Goal: Task Accomplishment & Management: Manage account settings

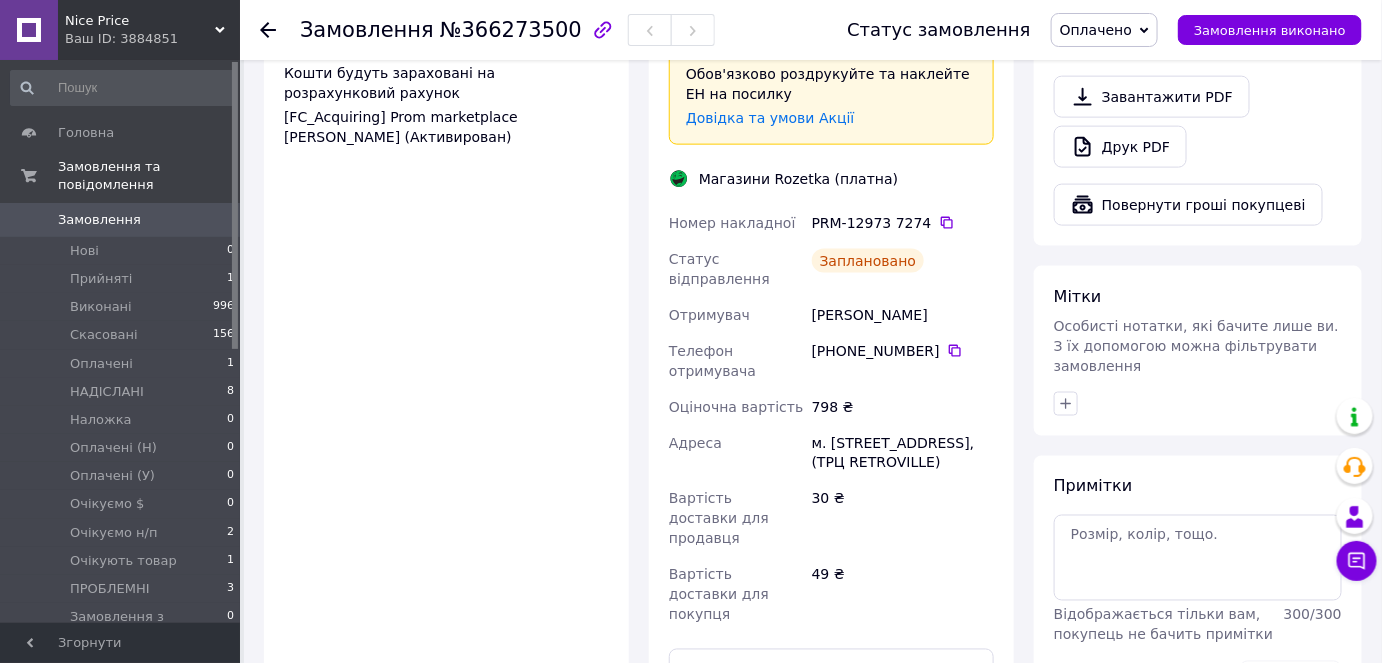
scroll to position [909, 0]
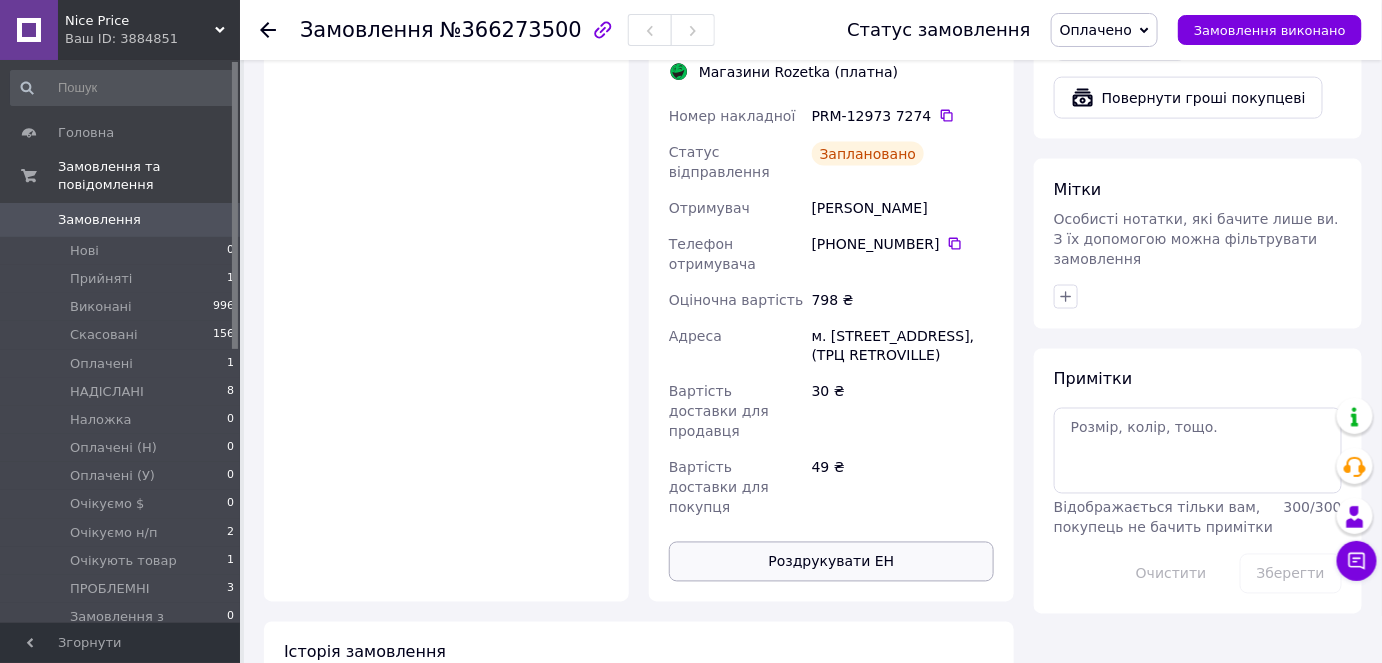
click at [906, 542] on button "Роздрукувати ЕН" at bounding box center [831, 562] width 325 height 40
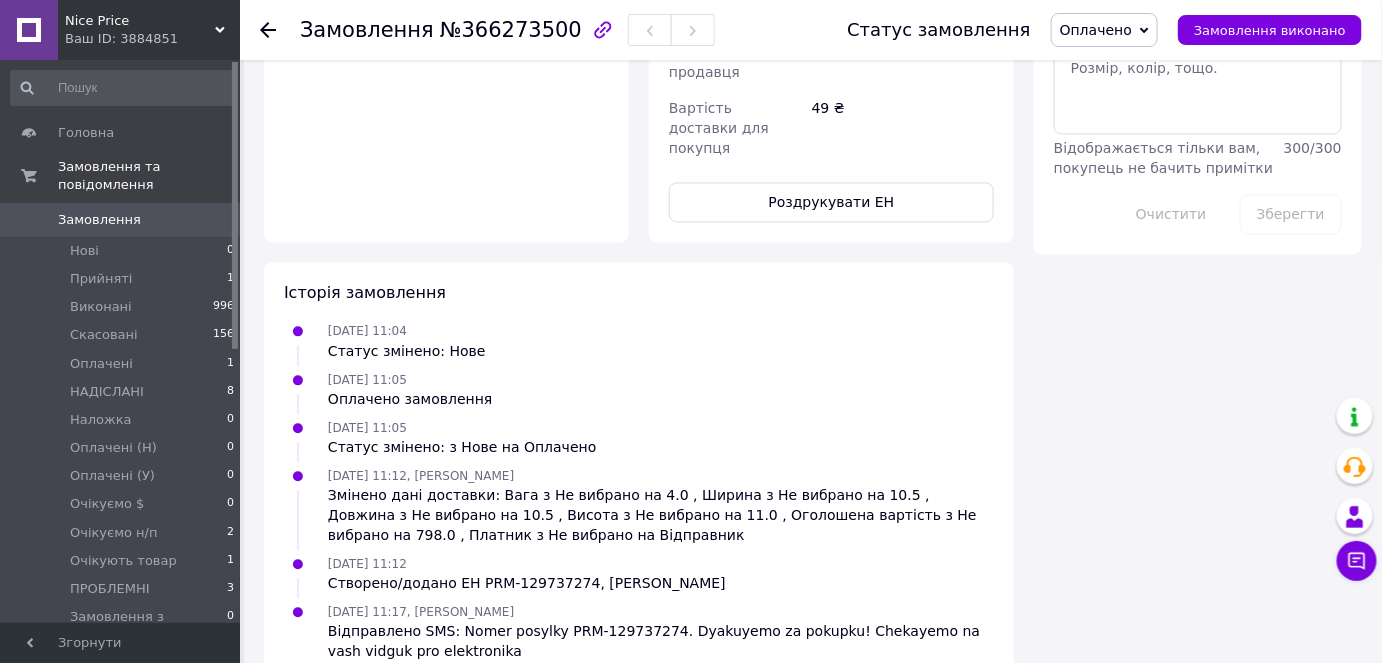
click at [1128, 39] on span "Оплачено" at bounding box center [1104, 30] width 107 height 34
click at [1091, 153] on li "НАДІСЛАНІ" at bounding box center [1115, 160] width 127 height 30
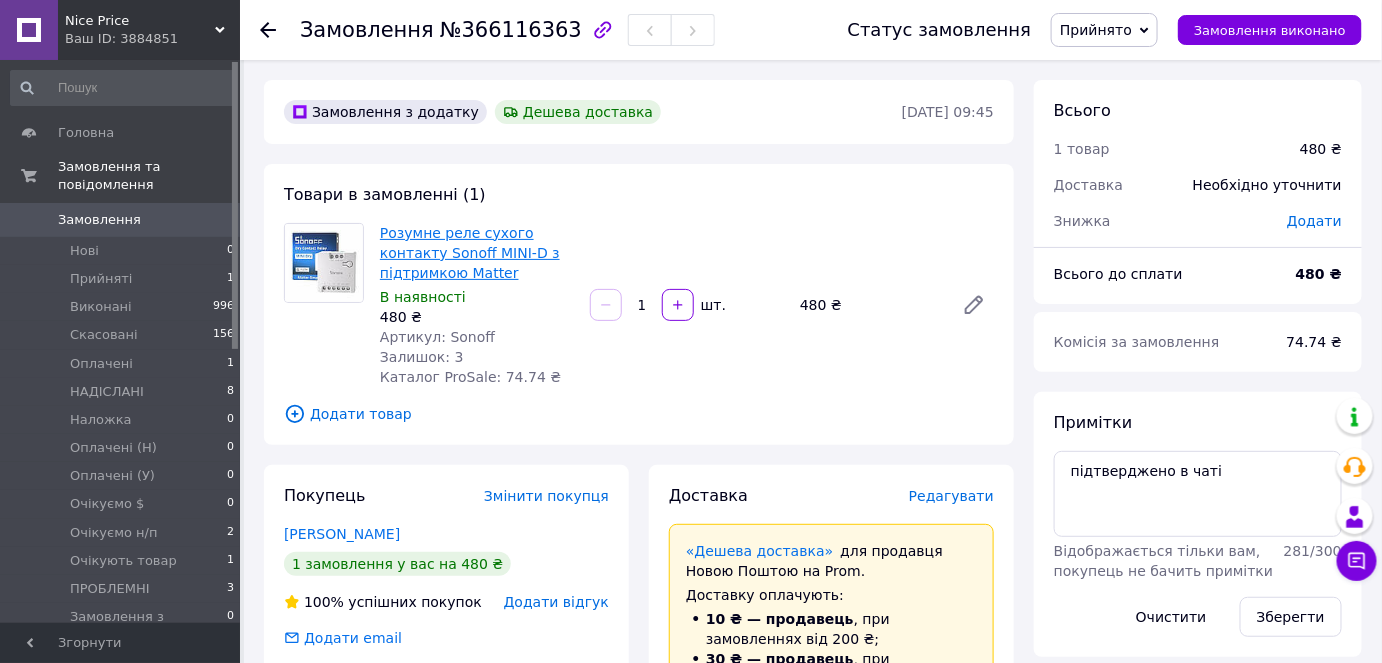
drag, startPoint x: 467, startPoint y: 252, endPoint x: 485, endPoint y: 251, distance: 18.0
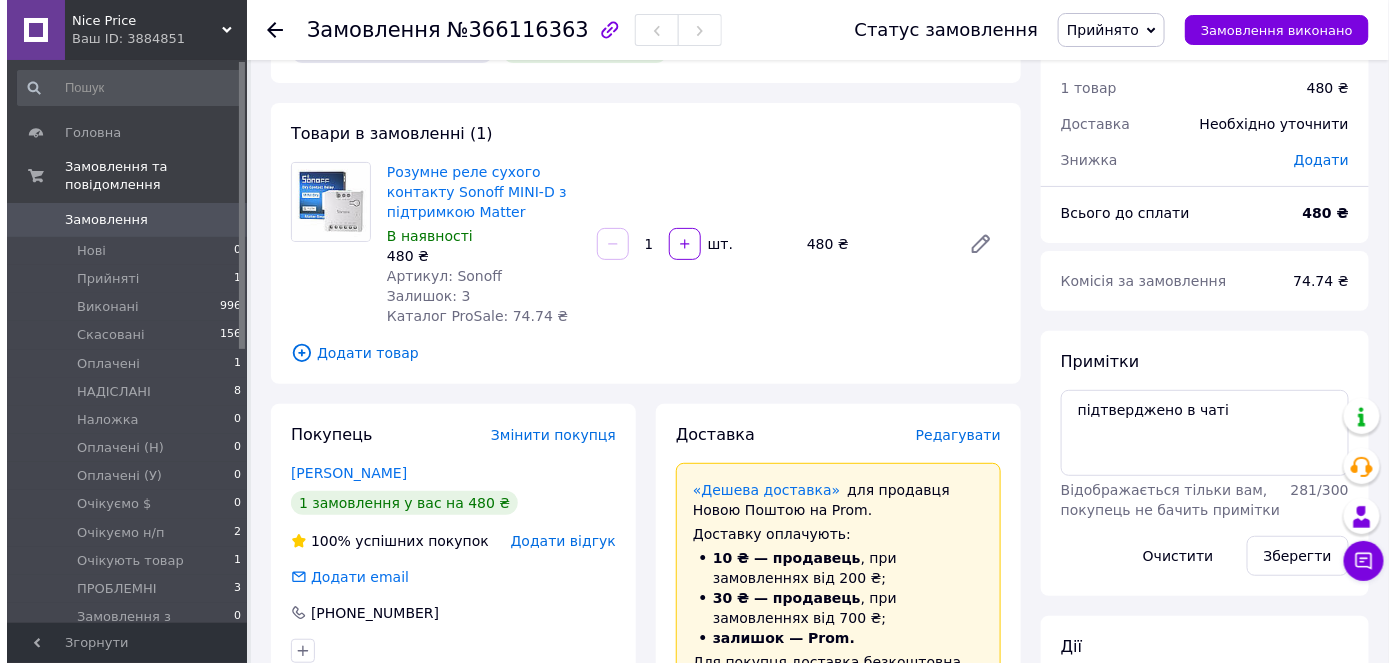
scroll to position [90, 0]
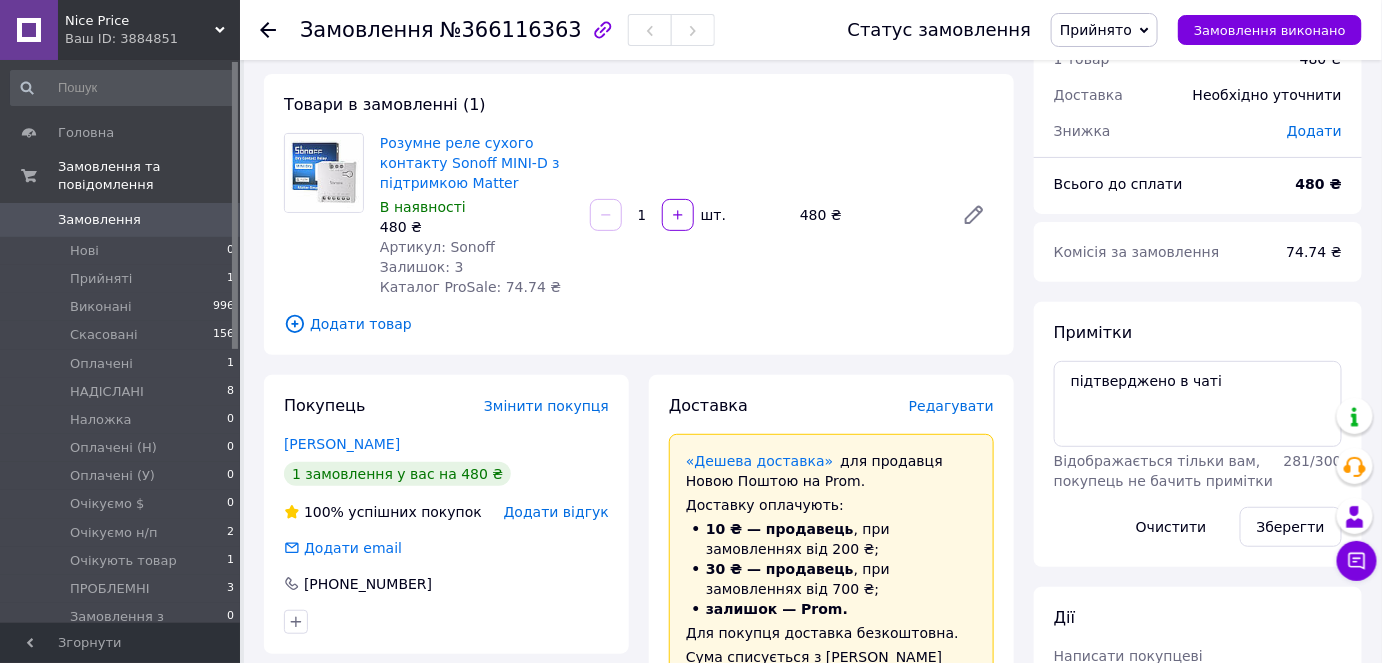
click at [962, 398] on span "Редагувати" at bounding box center [951, 406] width 85 height 16
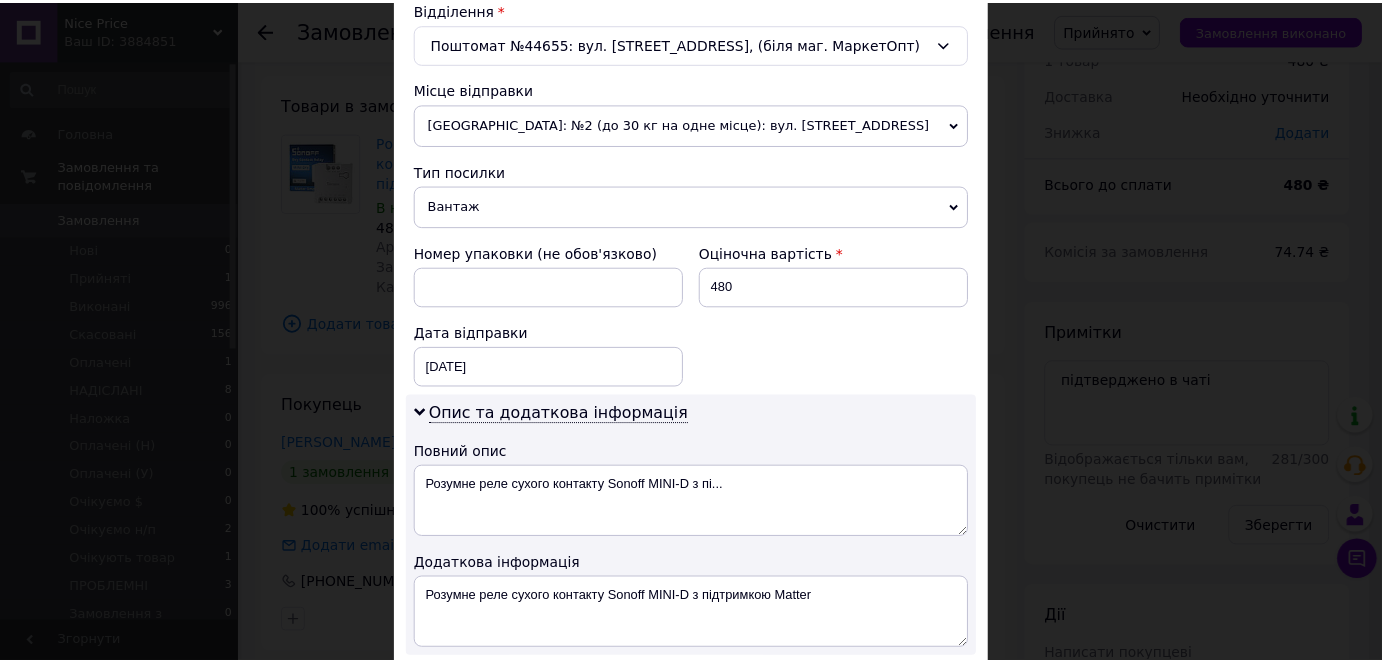
scroll to position [1077, 0]
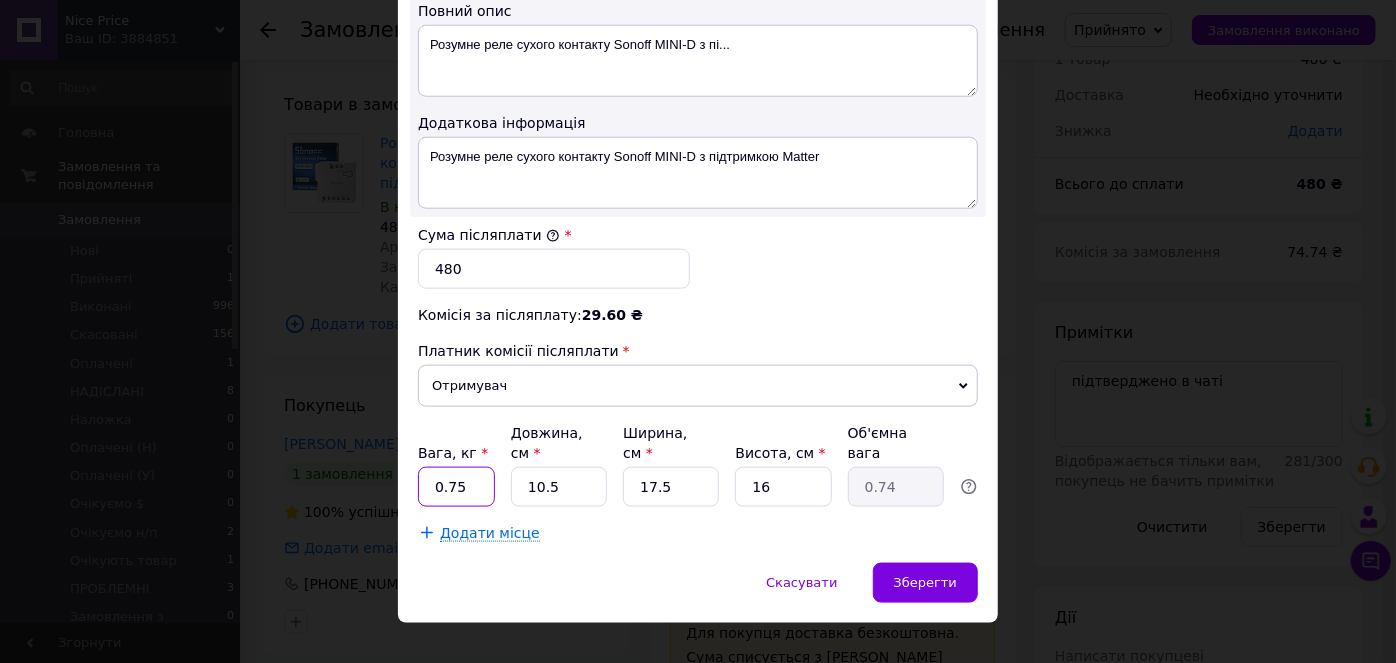
click at [466, 467] on input "0.75" at bounding box center [456, 487] width 77 height 40
type input "1"
type input "0.1"
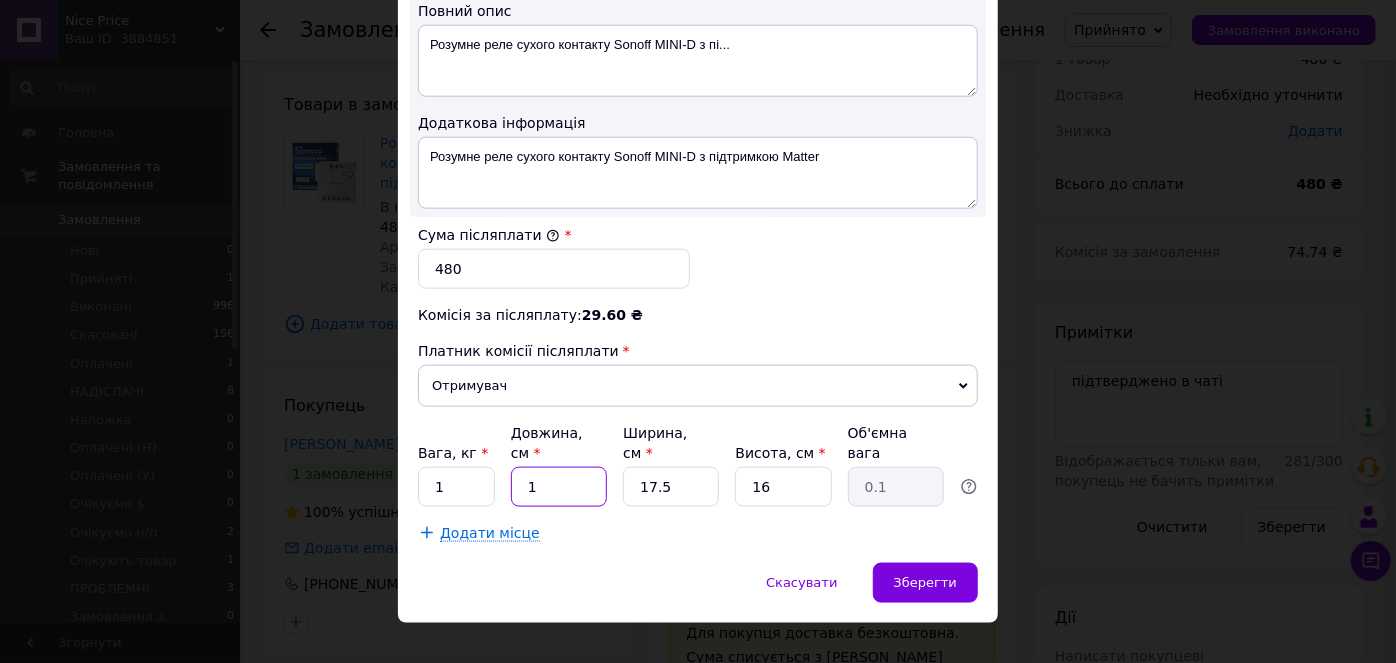
type input "10"
type input "0.7"
type input "10"
type input "2"
type input "0.1"
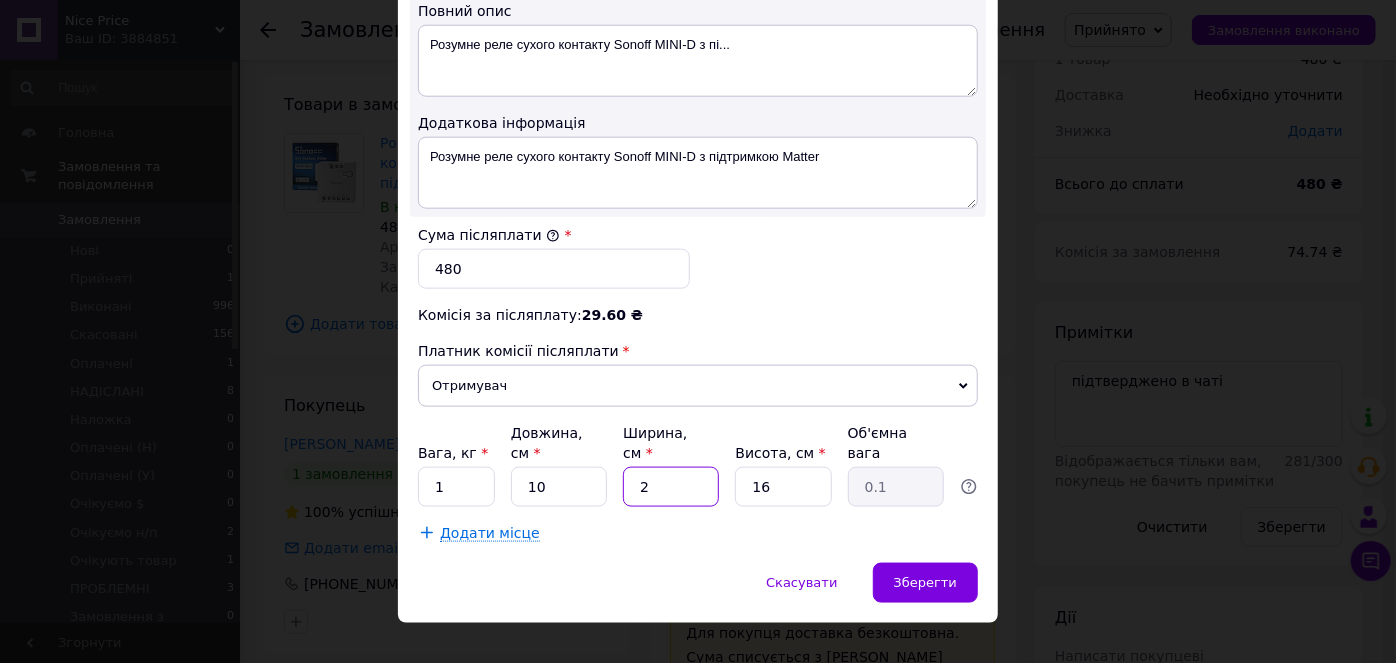
type input "20"
type input "0.8"
type input "20"
type input "2"
type input "0.1"
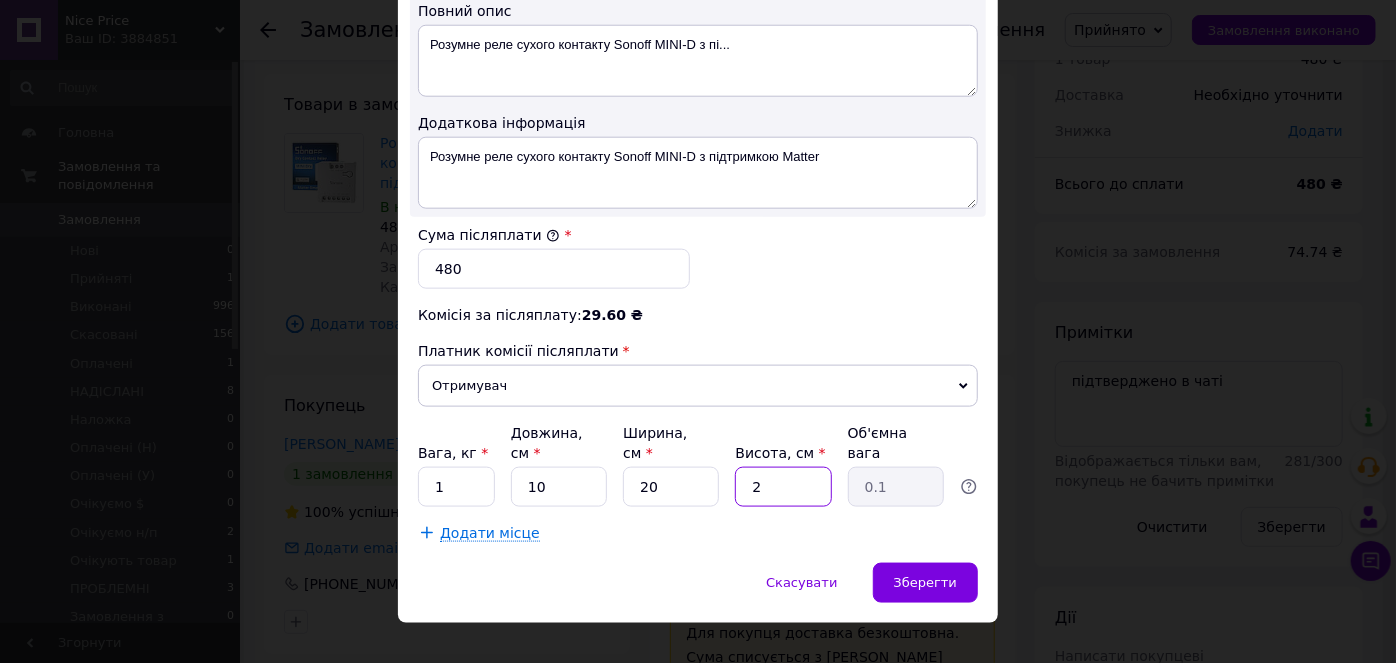
type input "20"
type input "1"
type input "20"
click at [952, 575] on span "Зберегти" at bounding box center [925, 582] width 63 height 15
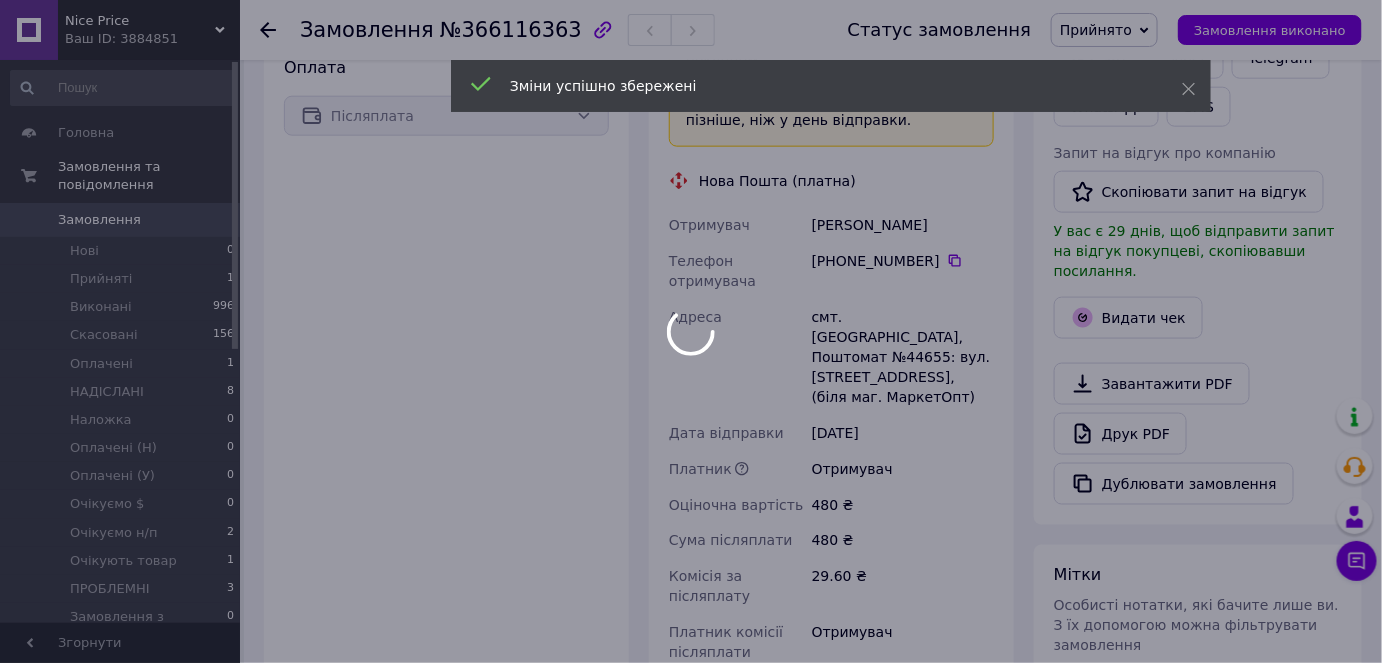
scroll to position [1090, 0]
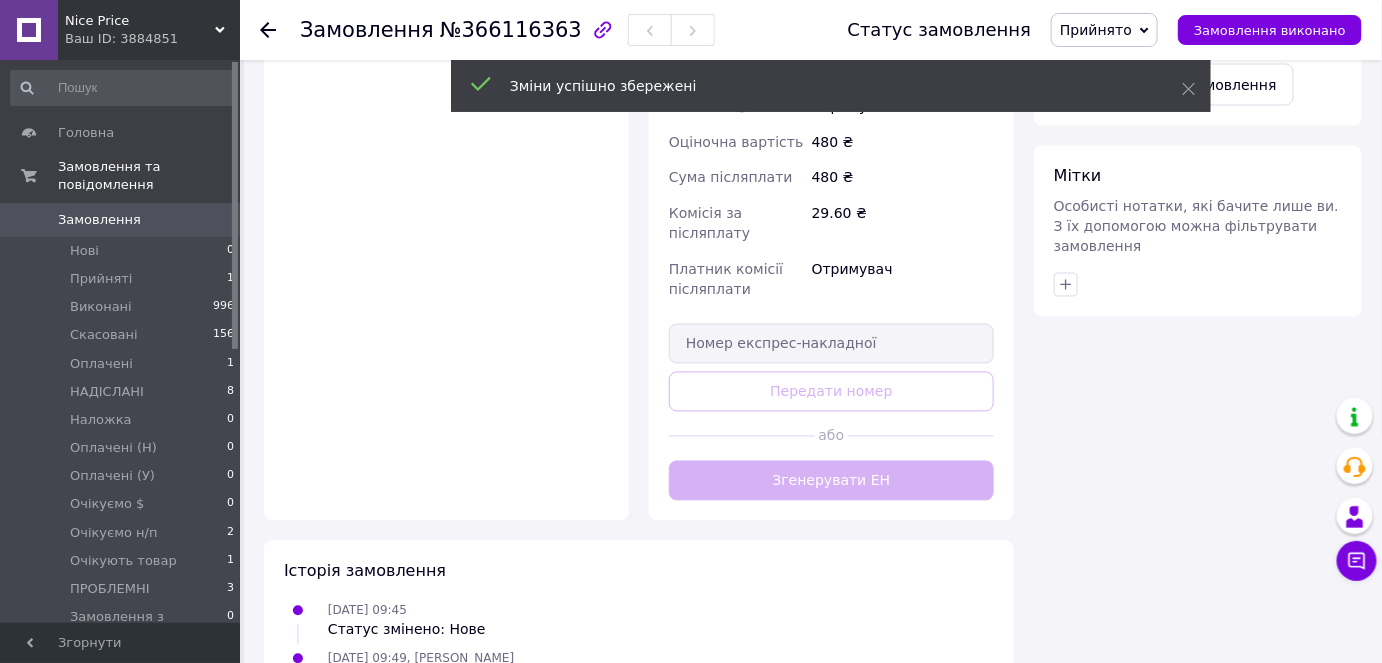
click at [825, 461] on button "Згенерувати ЕН" at bounding box center [831, 481] width 325 height 40
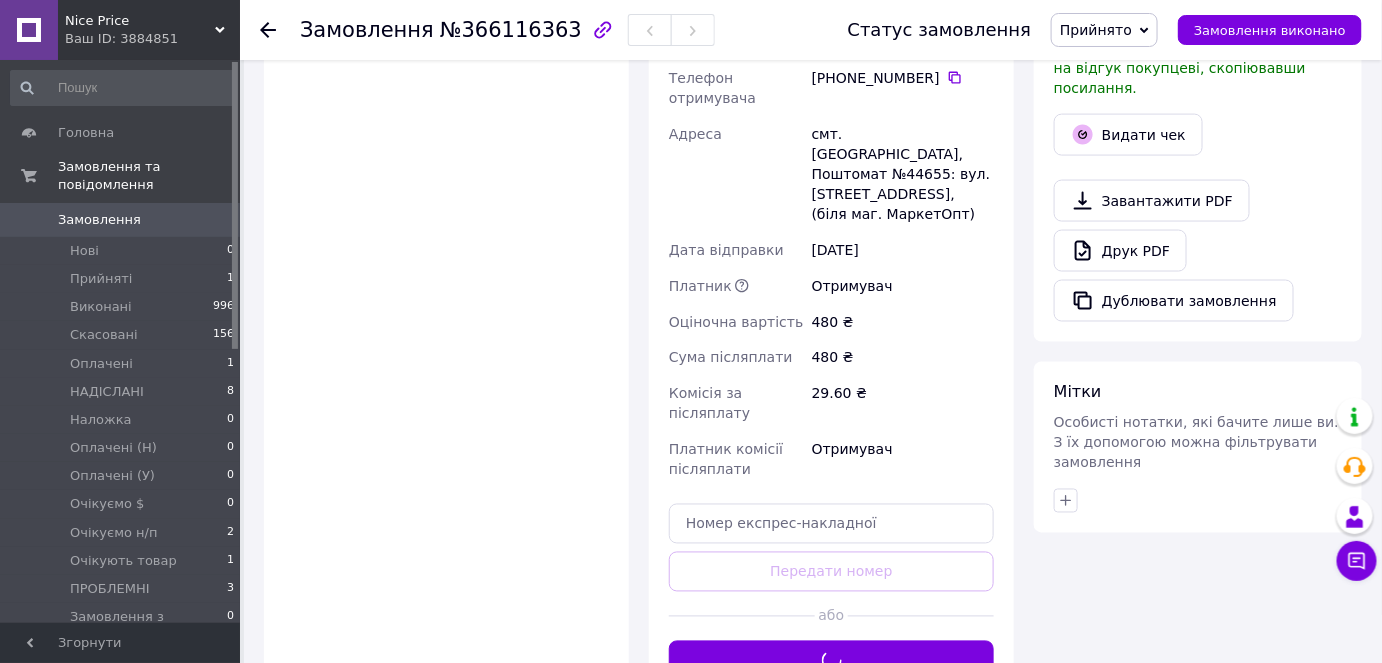
scroll to position [818, 0]
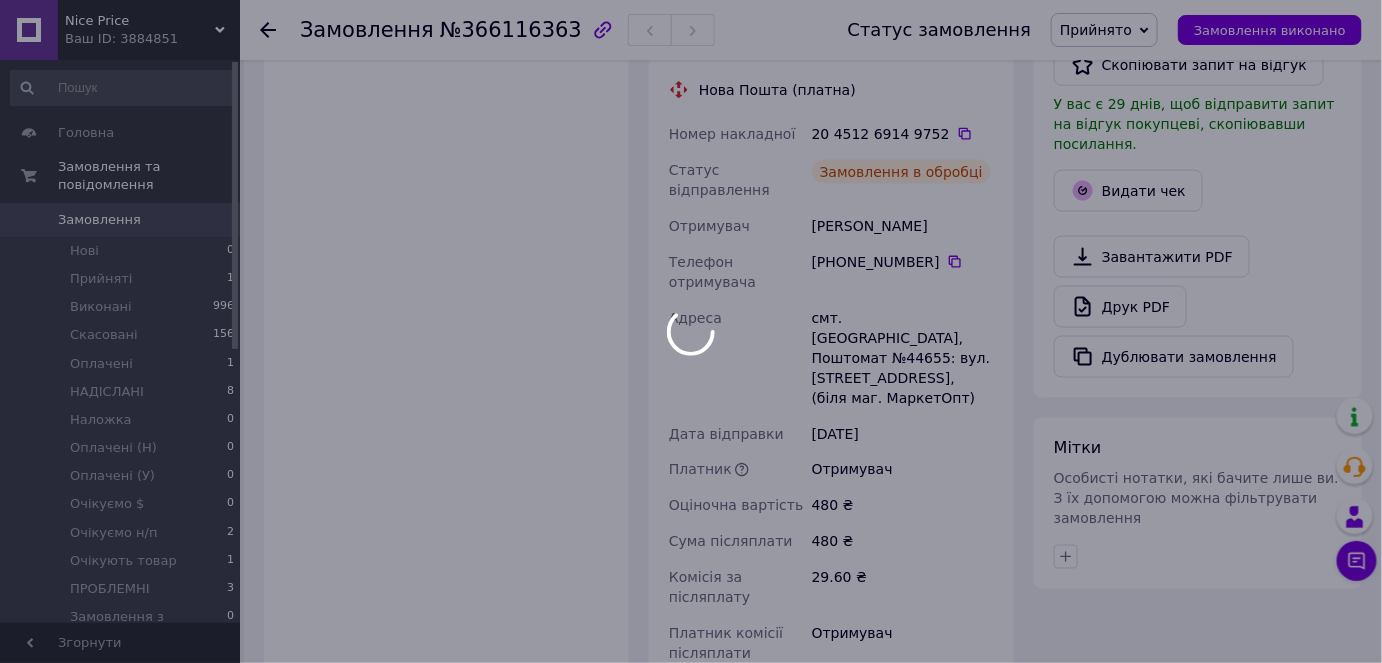
click at [1296, 498] on body "Nice Price Ваш ID: 3884851 Сайт Nice Price Кабінет покупця Перевірити стан сист…" at bounding box center [691, 238] width 1382 height 2113
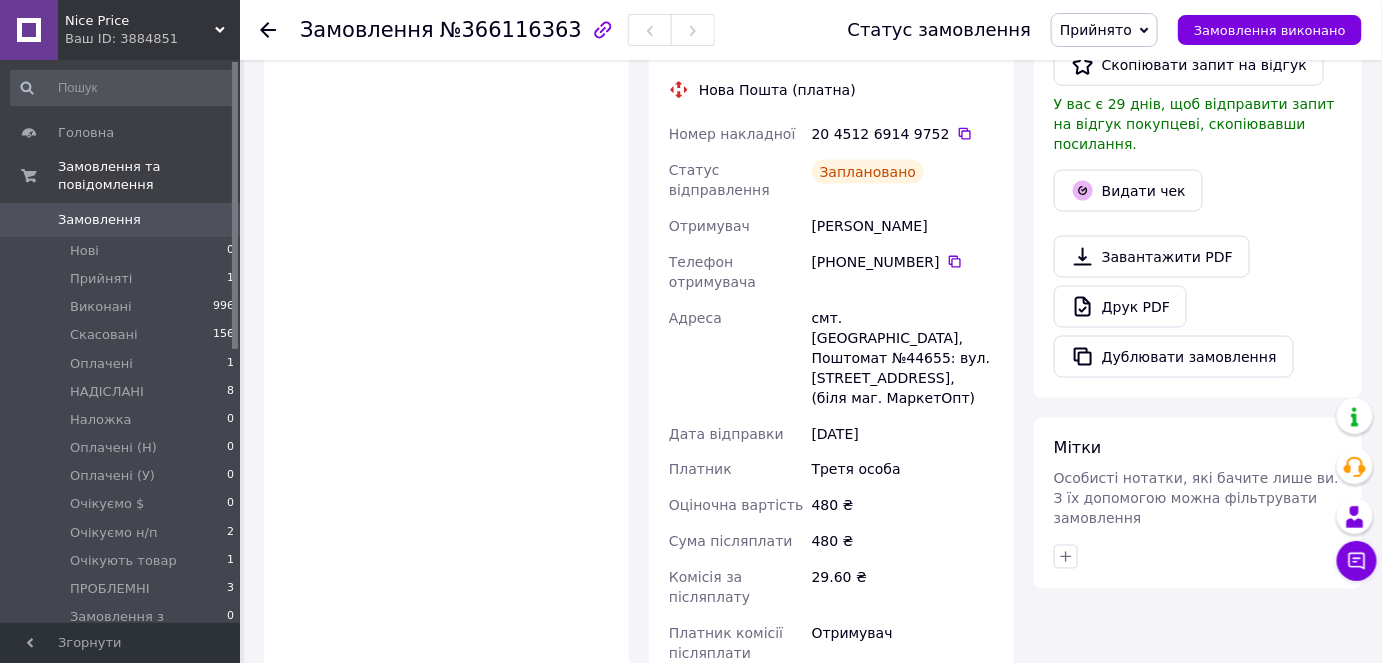
click at [1132, 23] on span "Прийнято" at bounding box center [1096, 30] width 72 height 16
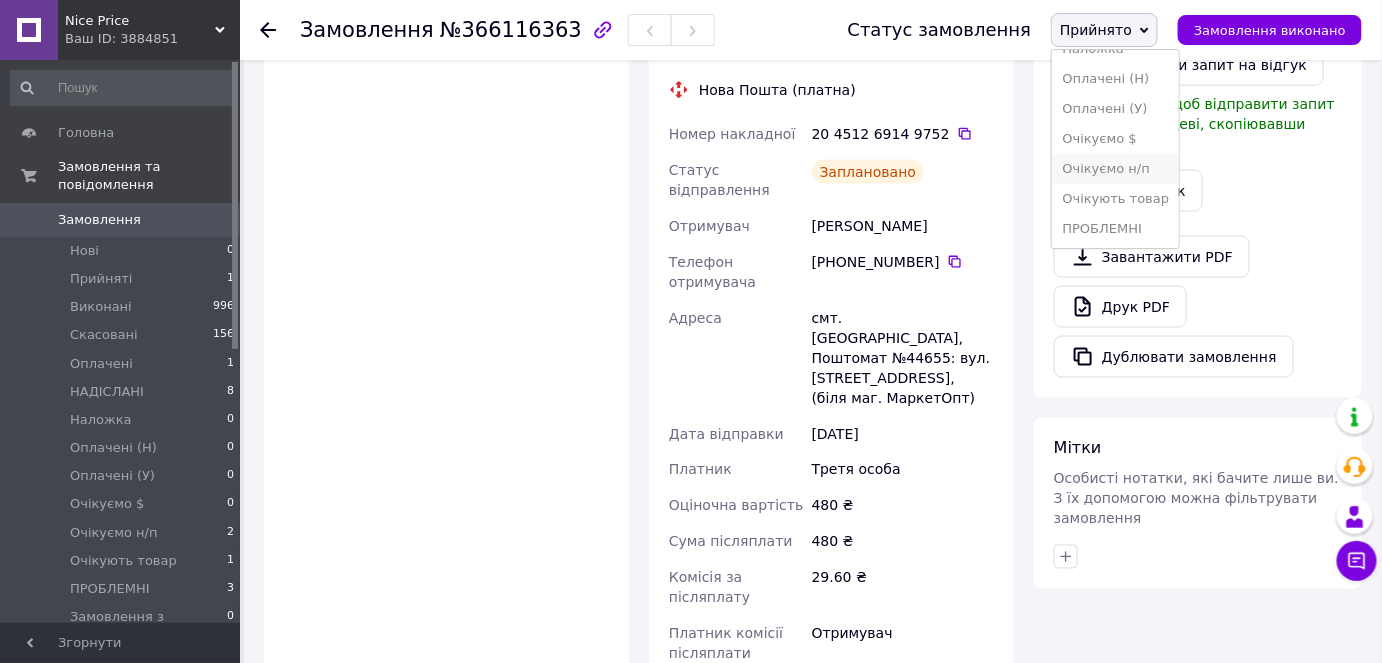
scroll to position [141, 0]
click at [1158, 168] on li "Очікуємо н/п" at bounding box center [1115, 169] width 127 height 30
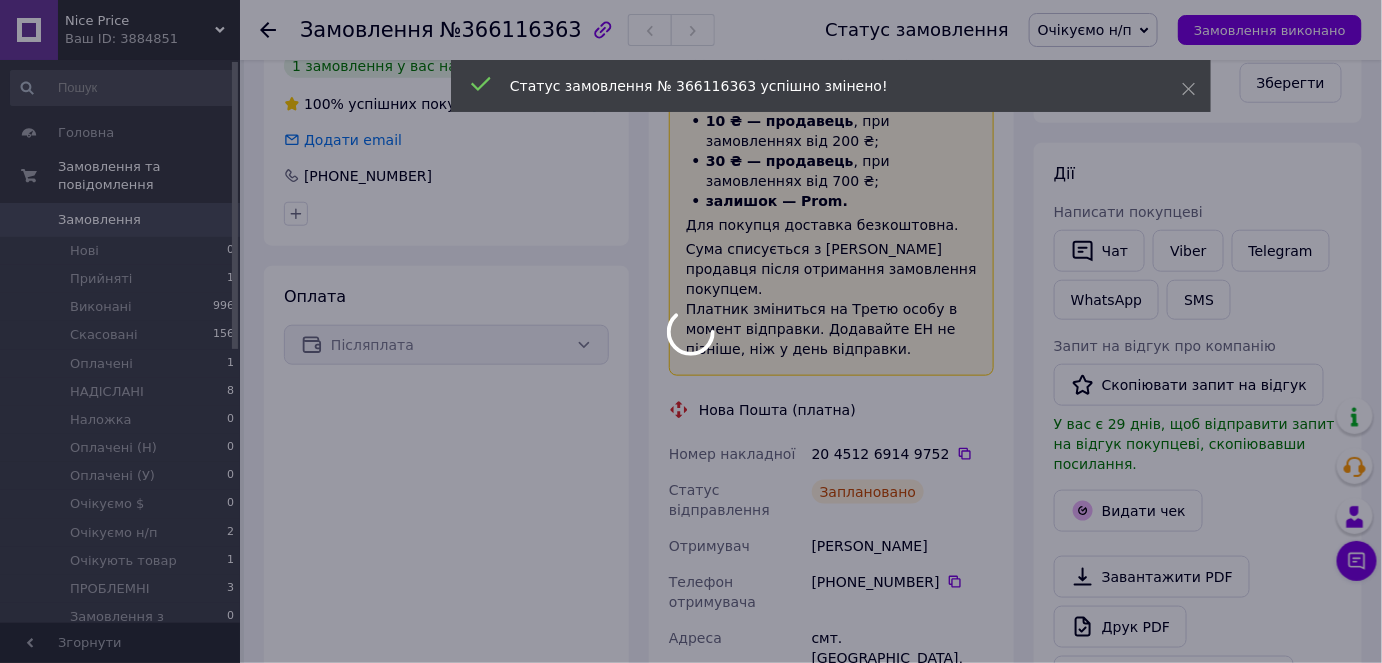
scroll to position [636, 0]
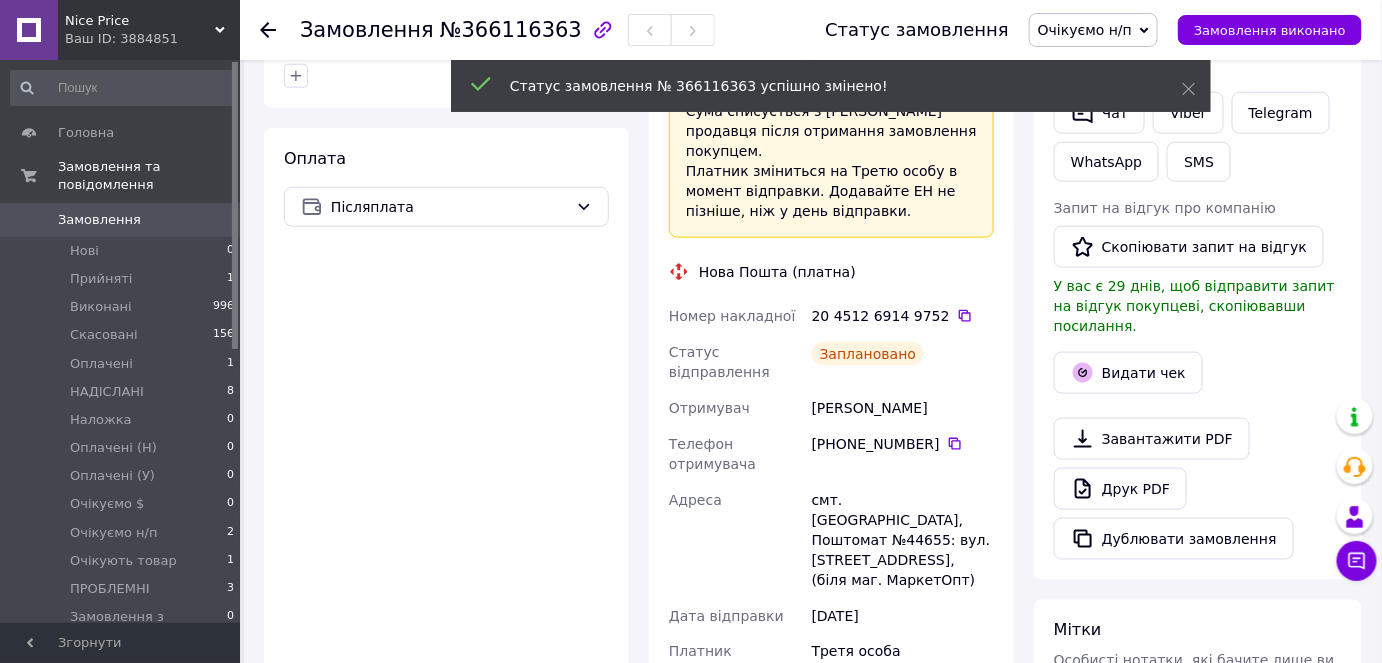
drag, startPoint x: 938, startPoint y: 298, endPoint x: 928, endPoint y: 302, distance: 10.8
click at [957, 308] on icon at bounding box center [965, 316] width 16 height 16
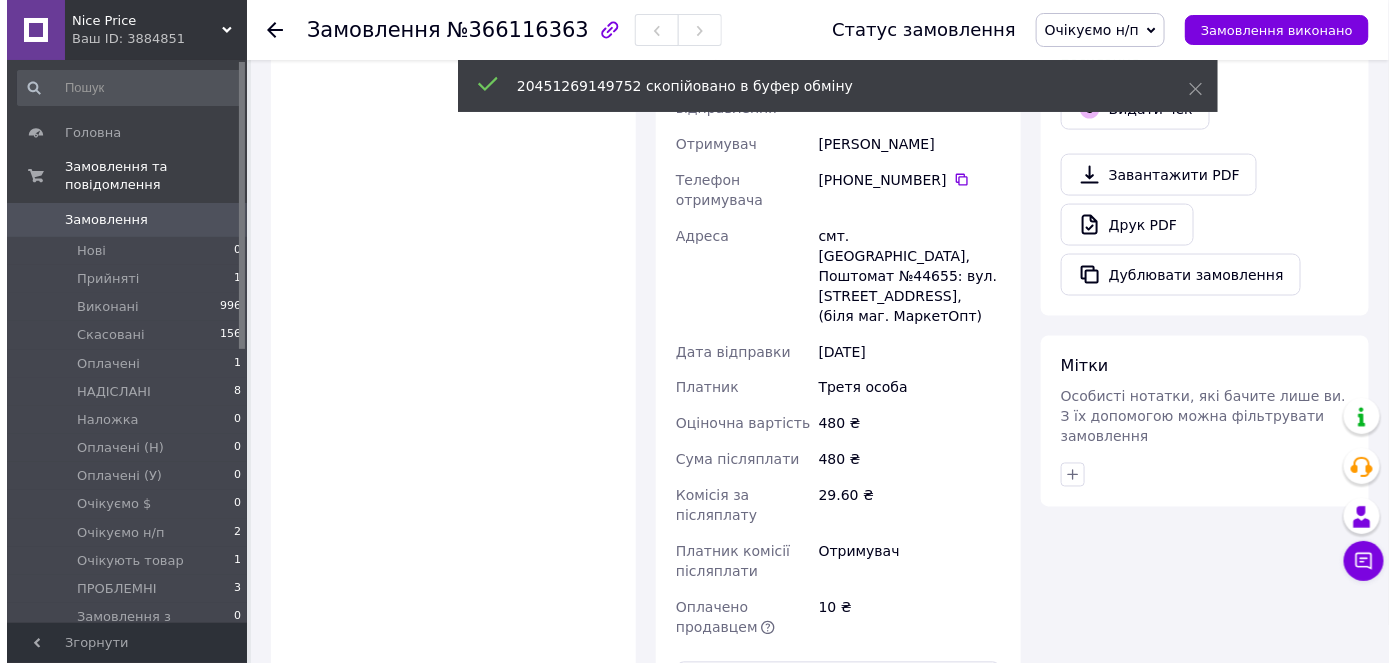
scroll to position [627, 0]
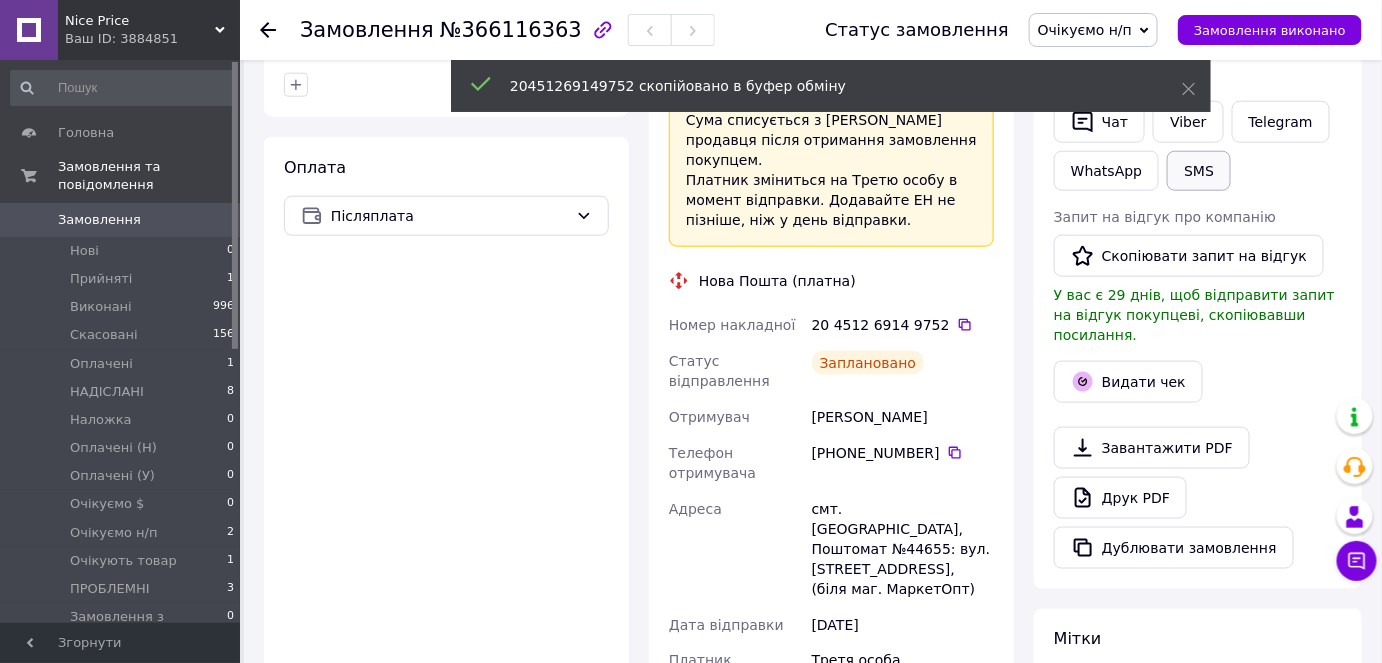
click at [1177, 168] on button "SMS" at bounding box center [1199, 171] width 64 height 40
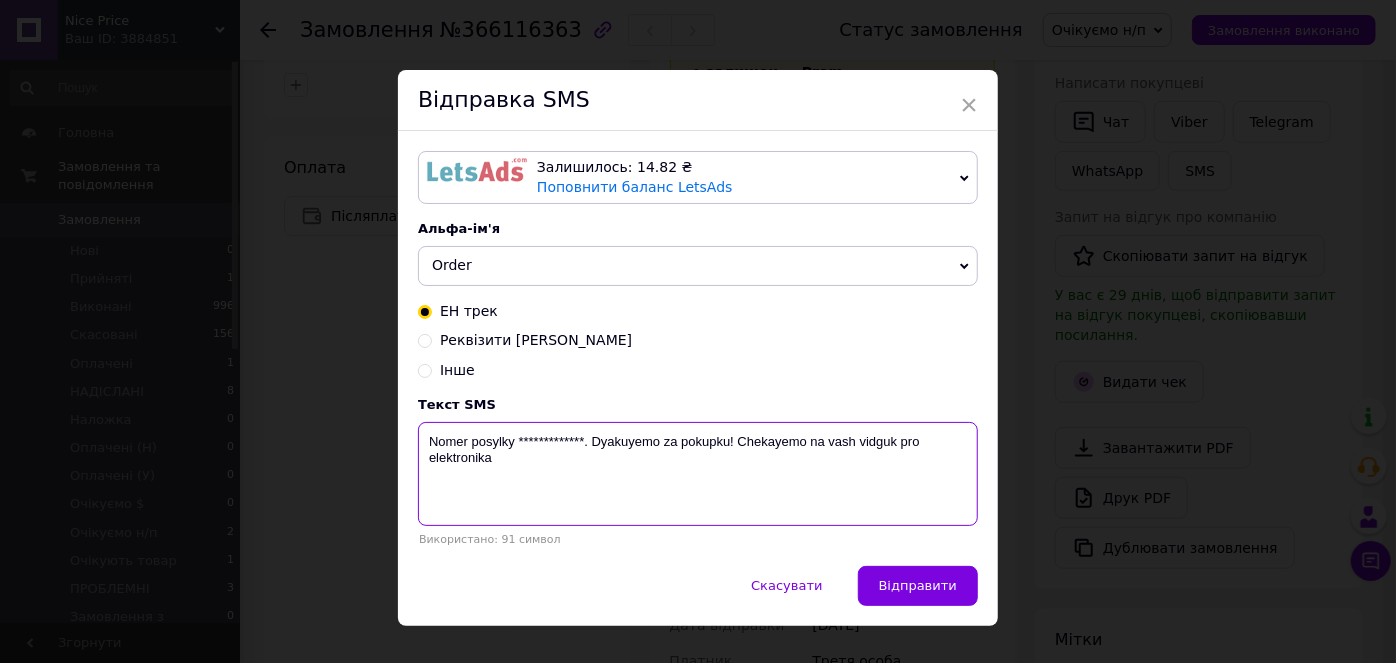
drag, startPoint x: 515, startPoint y: 440, endPoint x: 580, endPoint y: 430, distance: 65.7
click at [580, 430] on textarea "**********" at bounding box center [698, 474] width 560 height 104
paste textarea "20451269149752"
type textarea "Nomer posylky 20451269149752. Dyakuyemo za pokupku! Chekayemo na vash vidguk pr…"
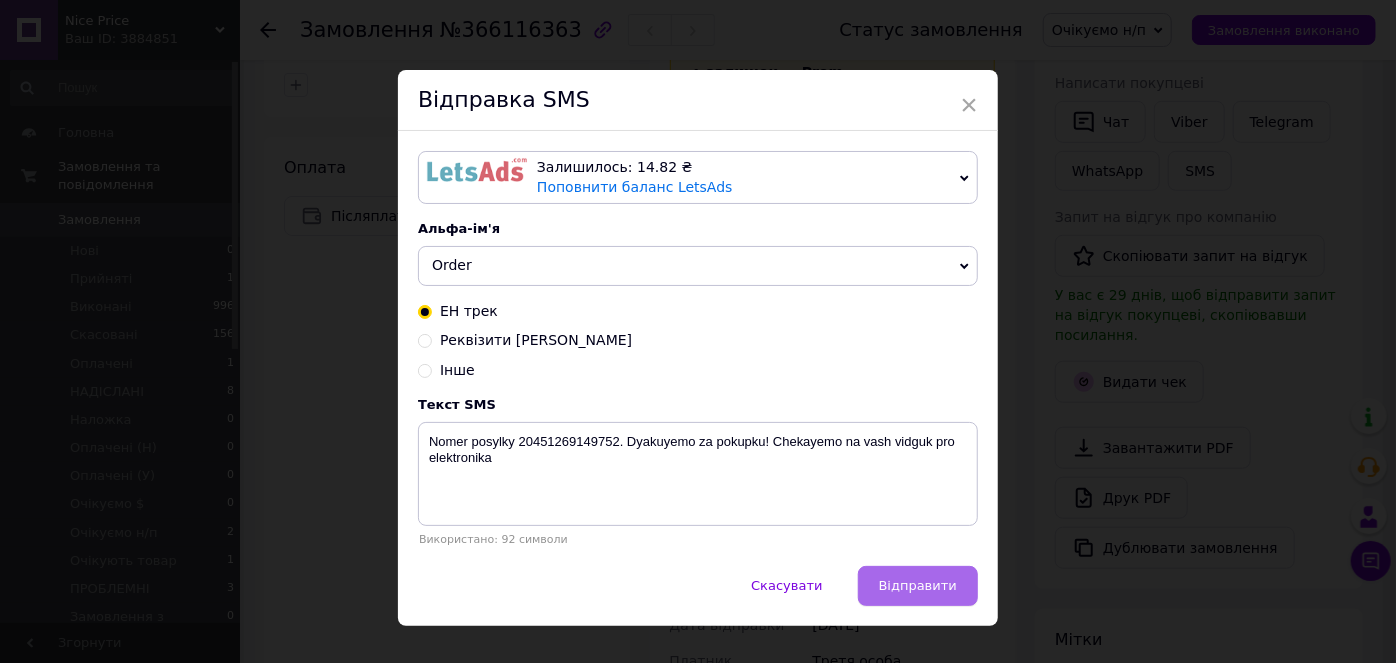
click at [930, 586] on span "Відправити" at bounding box center [918, 585] width 78 height 15
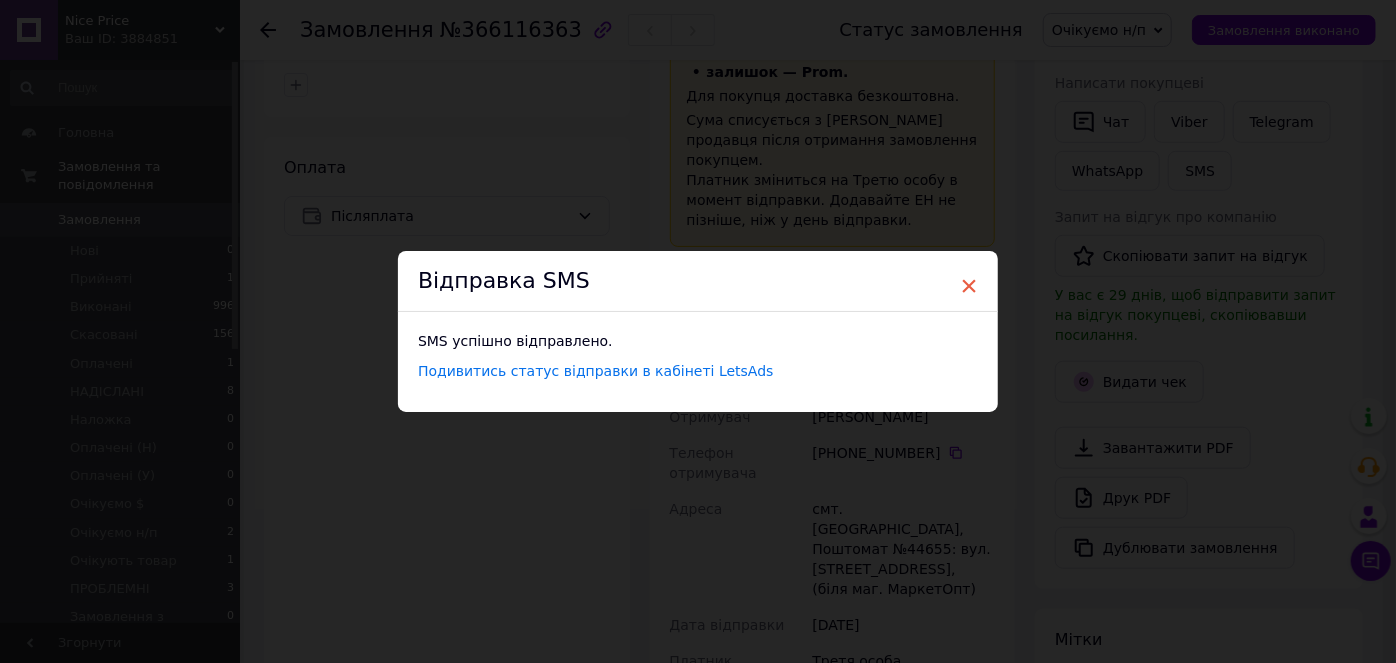
drag, startPoint x: 966, startPoint y: 283, endPoint x: 1095, endPoint y: 368, distance: 154.5
click at [967, 283] on span "×" at bounding box center [969, 286] width 18 height 34
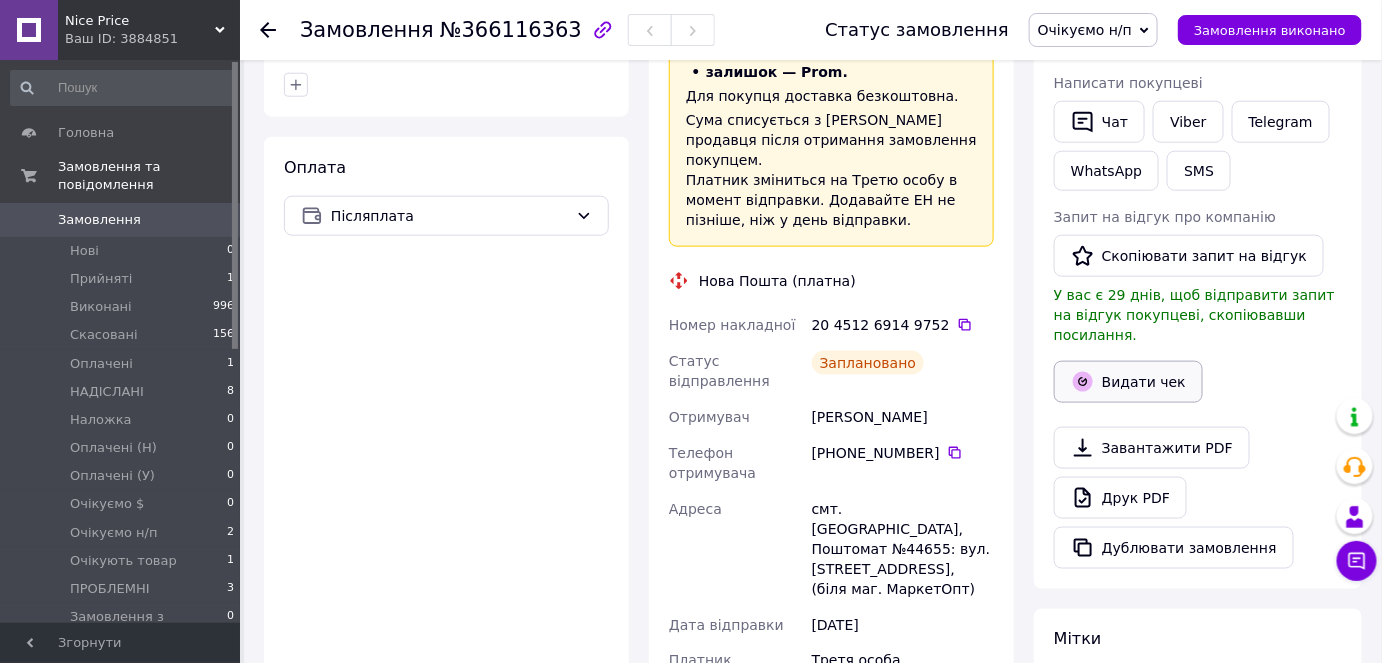
click at [1121, 361] on button "Видати чек" at bounding box center [1128, 382] width 149 height 42
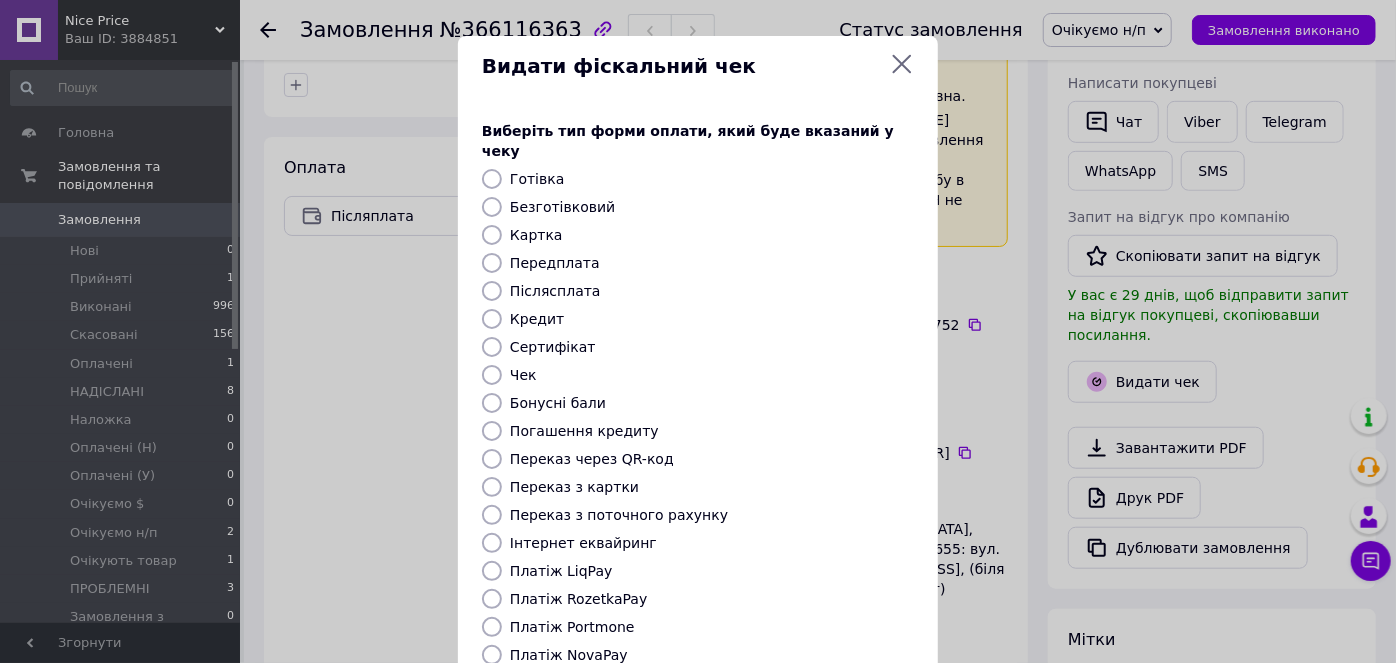
click at [557, 283] on label "Післясплата" at bounding box center [555, 291] width 91 height 16
click at [502, 281] on input "Післясплата" at bounding box center [492, 291] width 20 height 20
radio input "true"
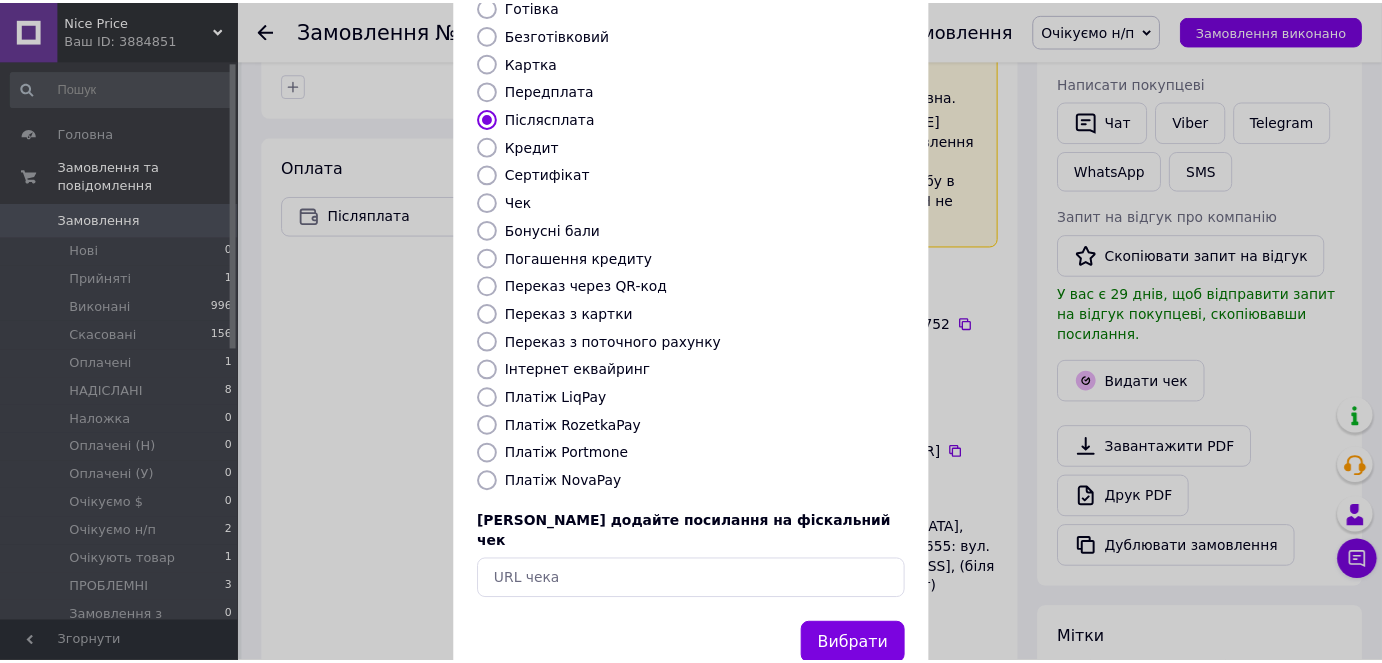
scroll to position [195, 0]
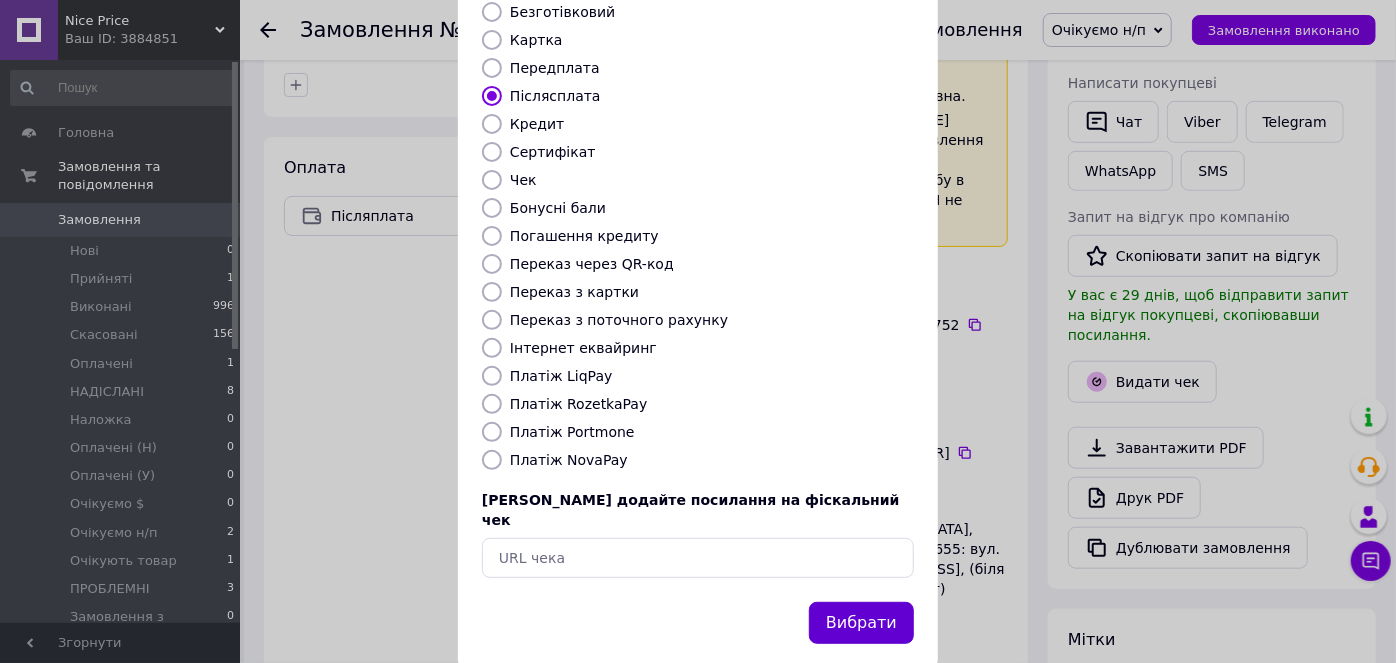
drag, startPoint x: 842, startPoint y: 587, endPoint x: 826, endPoint y: 579, distance: 17.9
click at [843, 602] on button "Вибрати" at bounding box center [861, 623] width 105 height 43
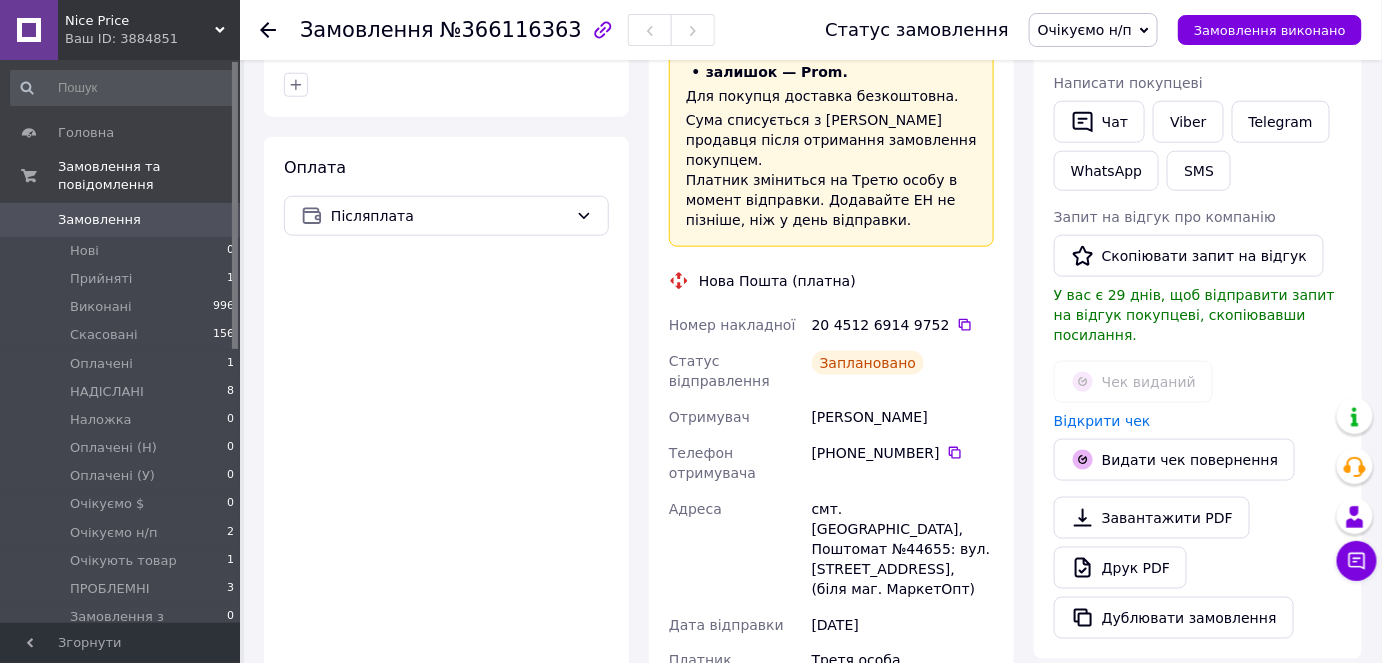
click at [89, 218] on link "Замовлення 0" at bounding box center [123, 220] width 246 height 34
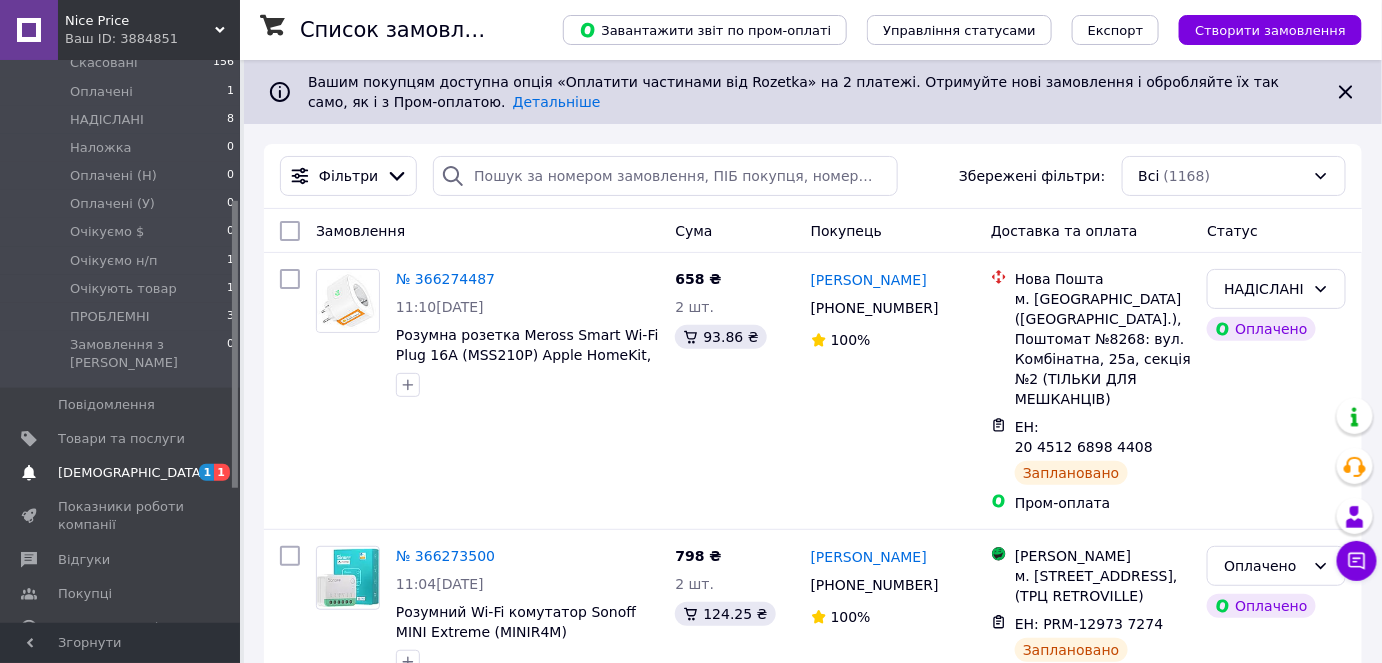
click at [161, 464] on span "[DEMOGRAPHIC_DATA]" at bounding box center [121, 473] width 127 height 18
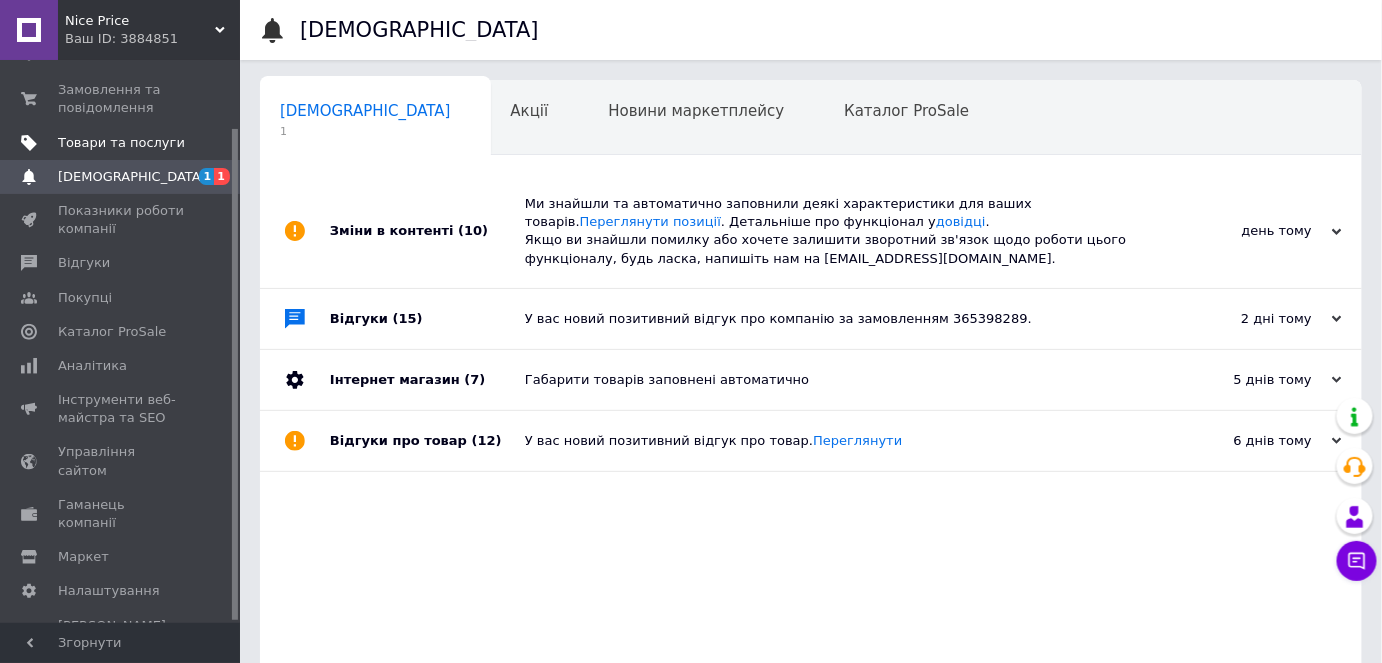
click at [52, 150] on span at bounding box center [29, 143] width 58 height 18
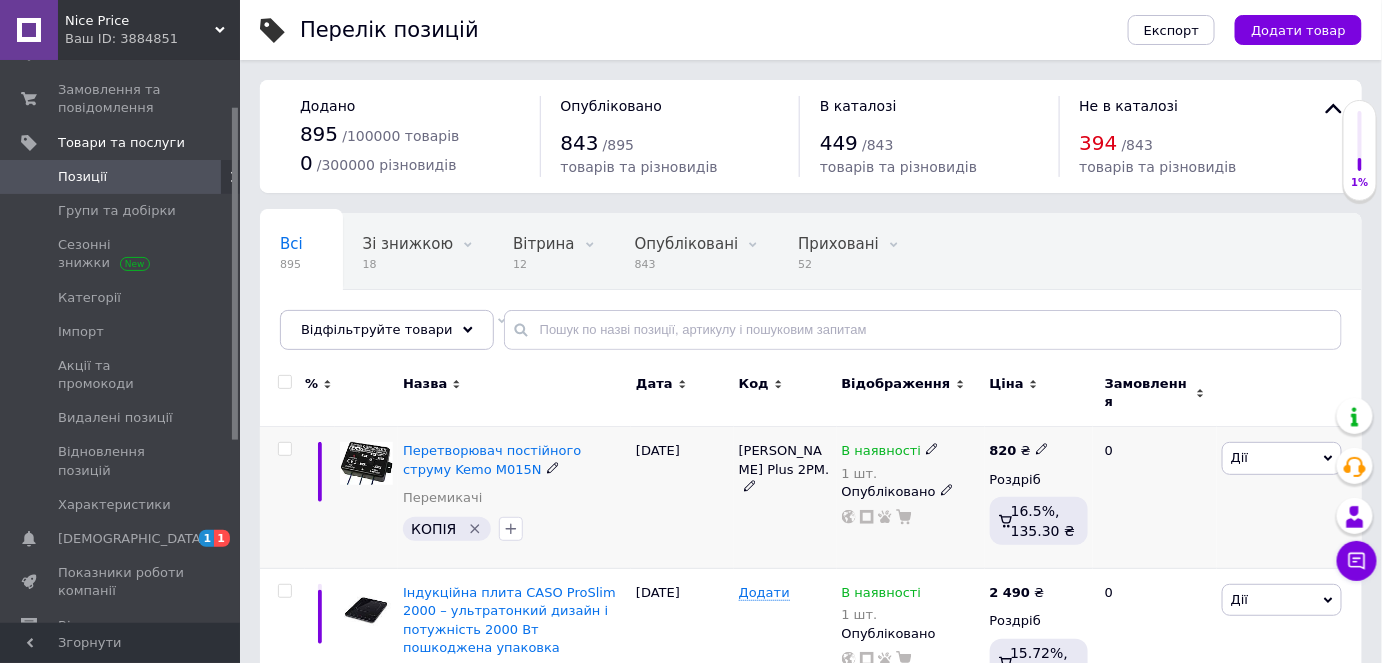
click at [471, 525] on icon "Видалити мітку" at bounding box center [475, 529] width 9 height 9
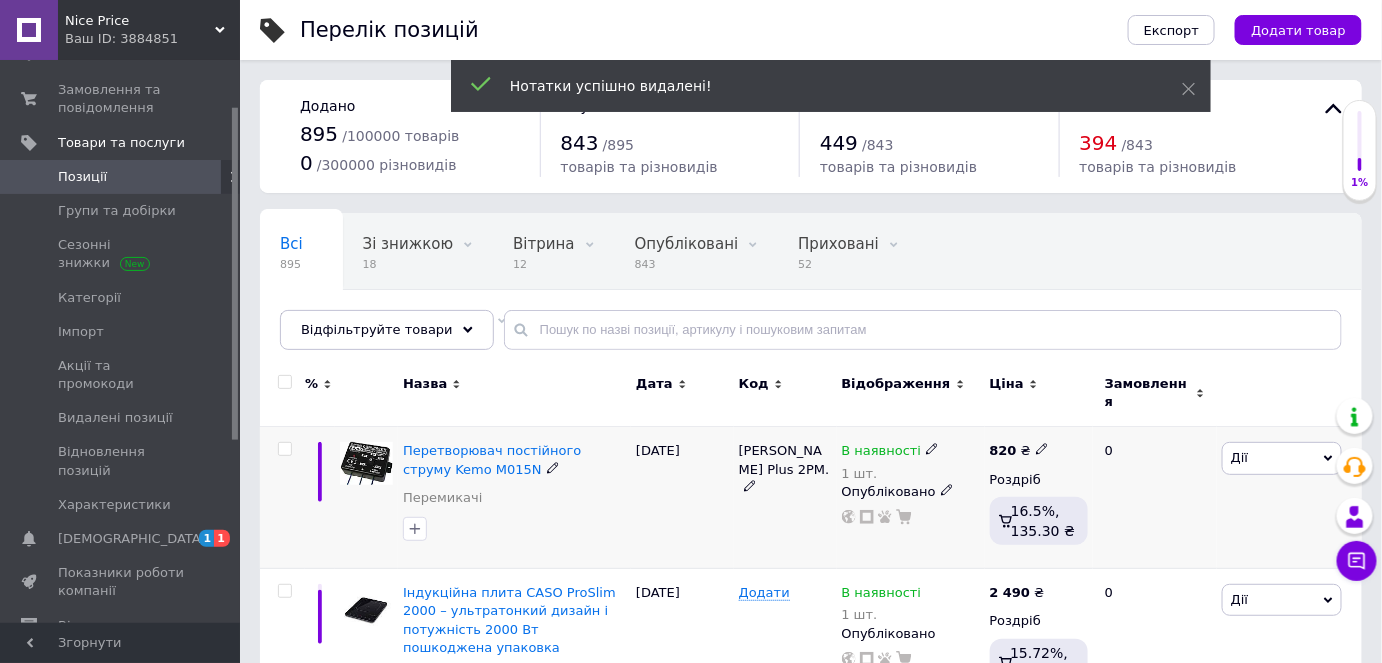
click at [756, 480] on icon at bounding box center [750, 486] width 12 height 12
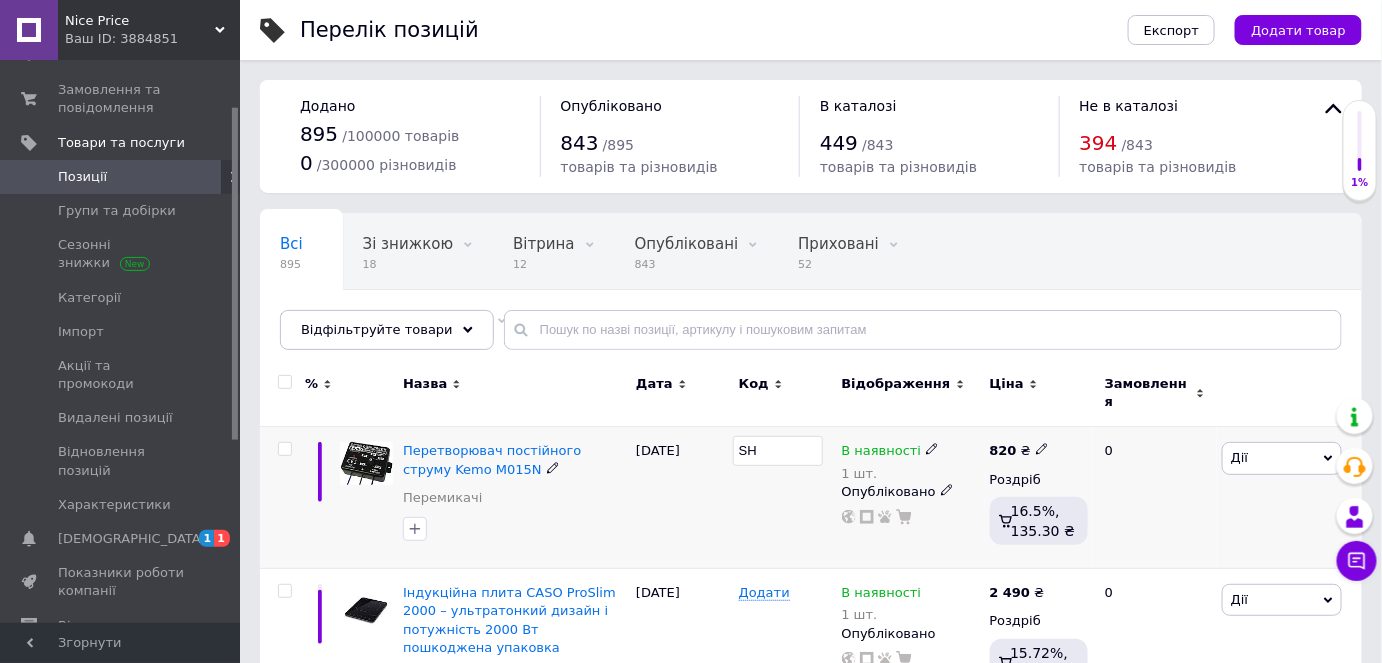
type input "S"
click at [655, 497] on div "11.10.2025" at bounding box center [682, 498] width 103 height 142
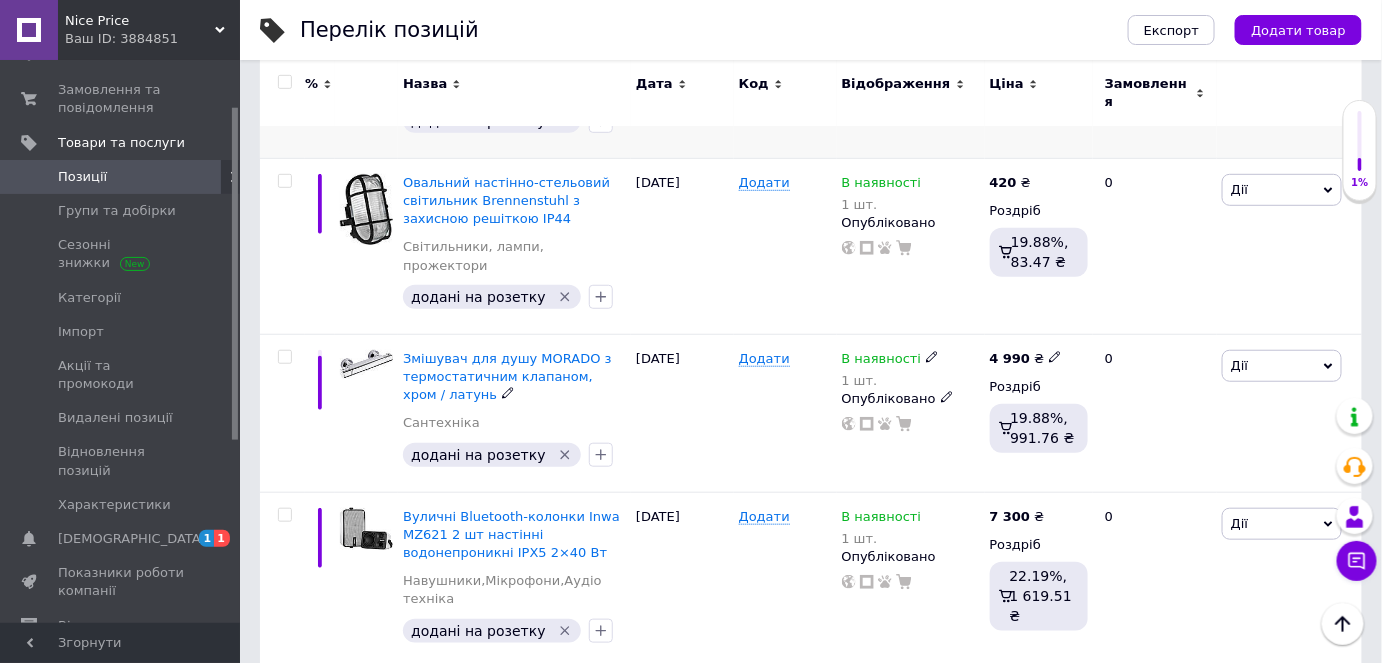
scroll to position [2865, 0]
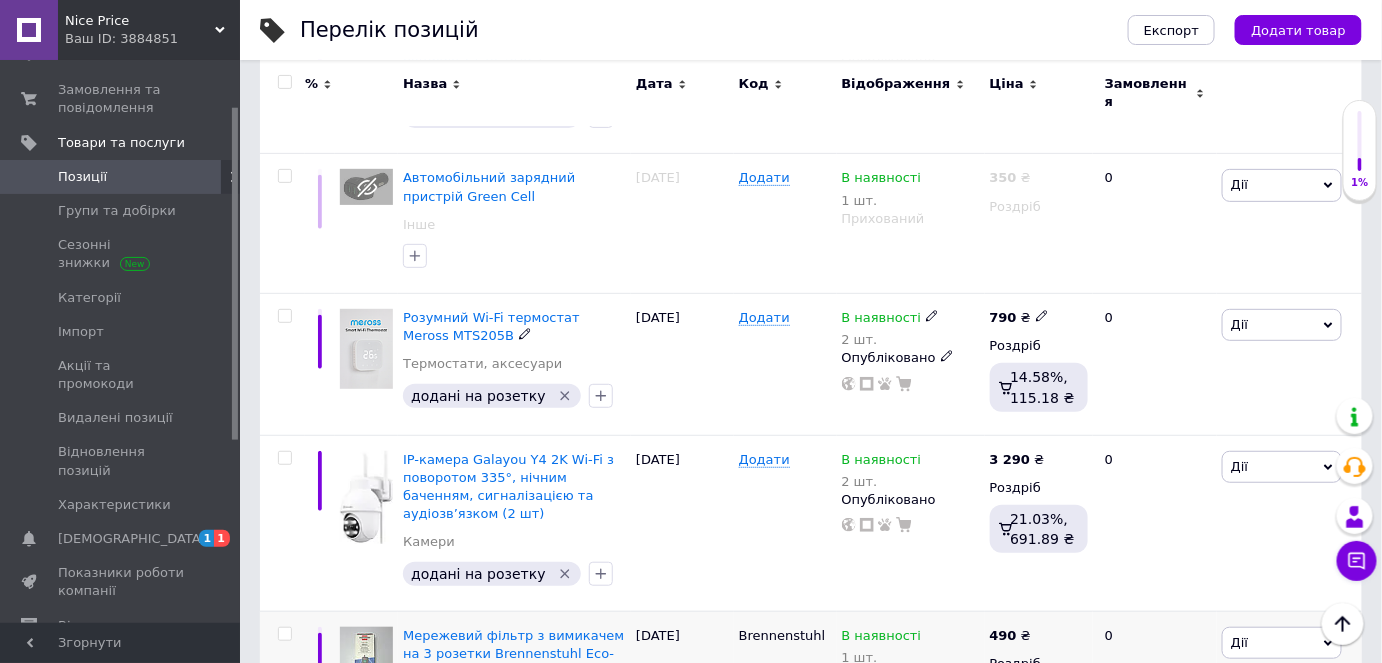
scroll to position [2816, 0]
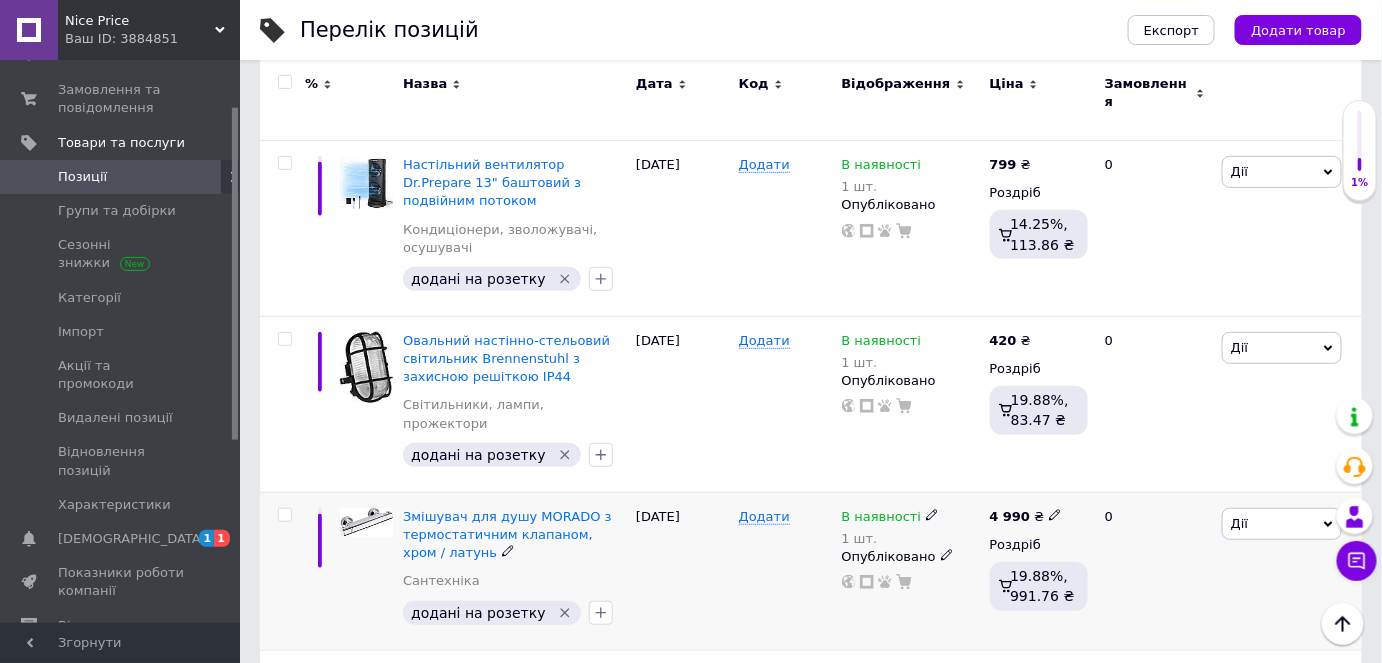
scroll to position [2865, 0]
